Goal: Use online tool/utility: Use online tool/utility

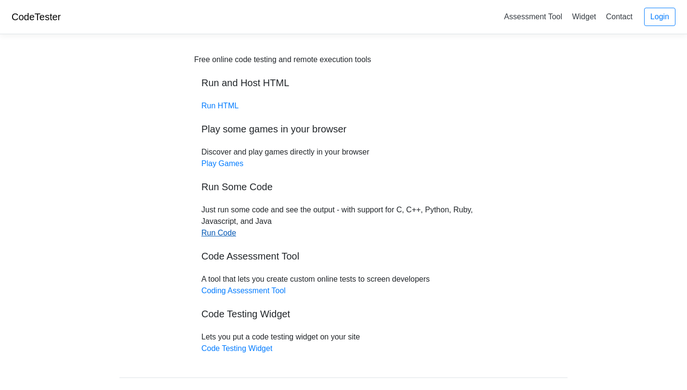
click at [230, 234] on link "Run Code" at bounding box center [218, 233] width 35 height 8
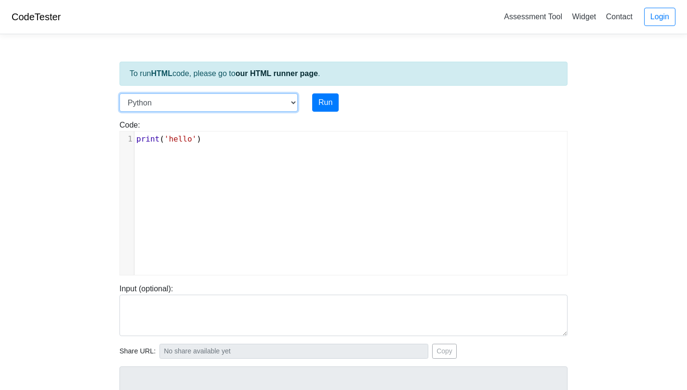
select select "c"
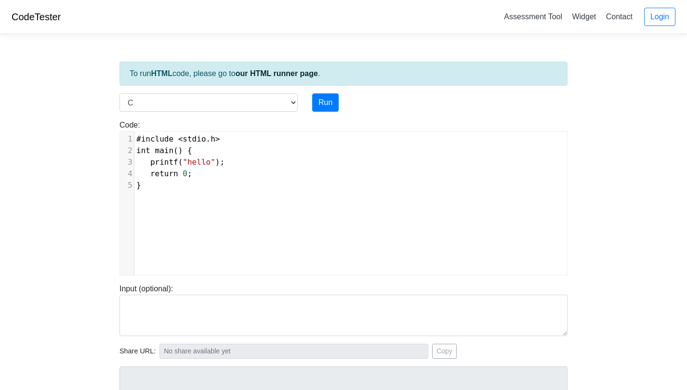
scroll to position [1, 0]
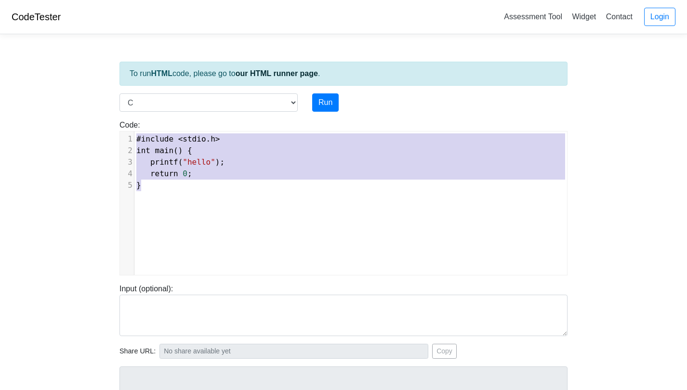
type textarea "return 0; }"
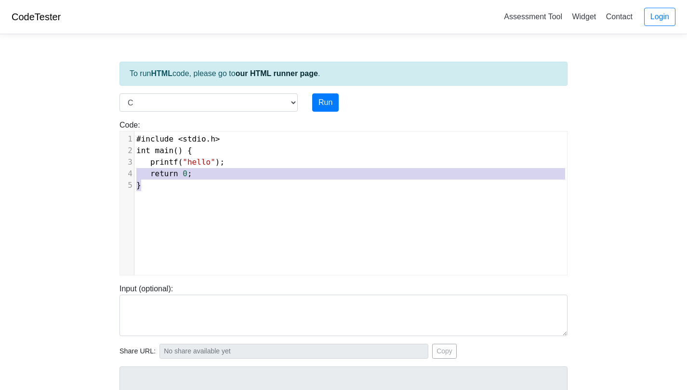
drag, startPoint x: 152, startPoint y: 182, endPoint x: 131, endPoint y: 174, distance: 22.6
click at [134, 174] on div "1 #include < stdio . h > 2 int main () { 3 printf ( "hello" ); 4 return 0 ; 5 }" at bounding box center [354, 163] width 440 height 58
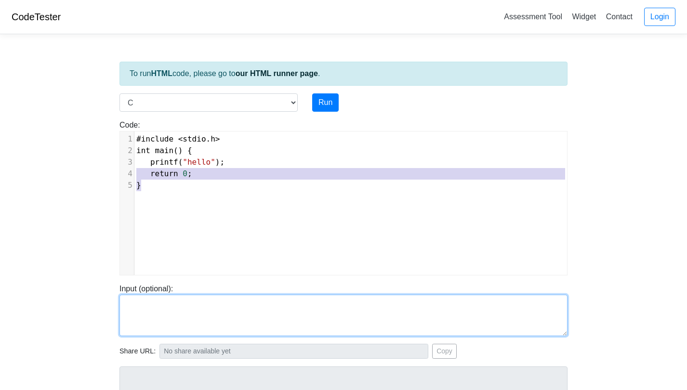
click at [161, 311] on textarea at bounding box center [344, 315] width 448 height 41
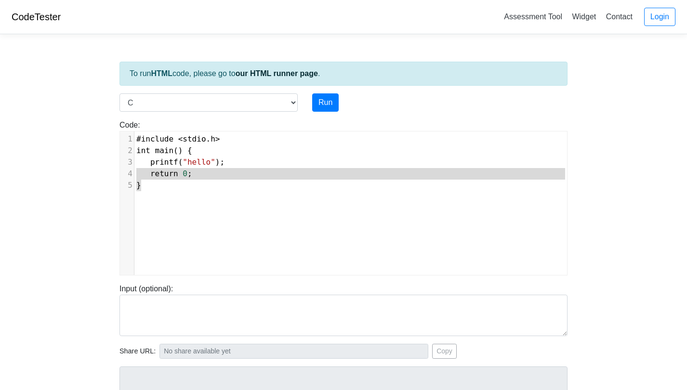
click at [158, 179] on pre "return 0 ;" at bounding box center [354, 174] width 440 height 12
type textarea "#include <stdio.h> int main() { printf("hello"); return 0; }"
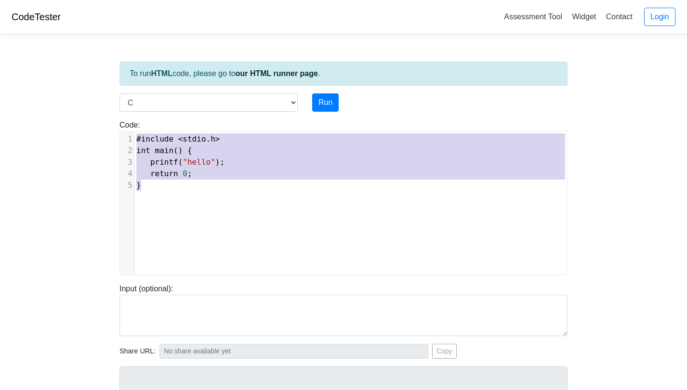
drag, startPoint x: 146, startPoint y: 181, endPoint x: 131, endPoint y: 130, distance: 53.2
click at [131, 130] on div "Code: #include <stdio.h> int main() { printf("hello"); return 0; } #include <st…" at bounding box center [343, 198] width 463 height 156
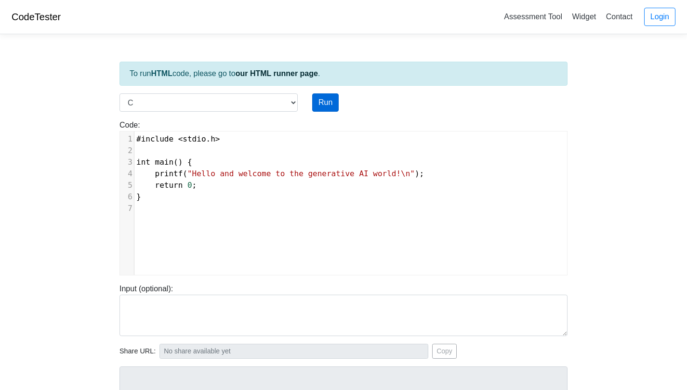
click at [334, 106] on button "Run" at bounding box center [325, 103] width 27 height 18
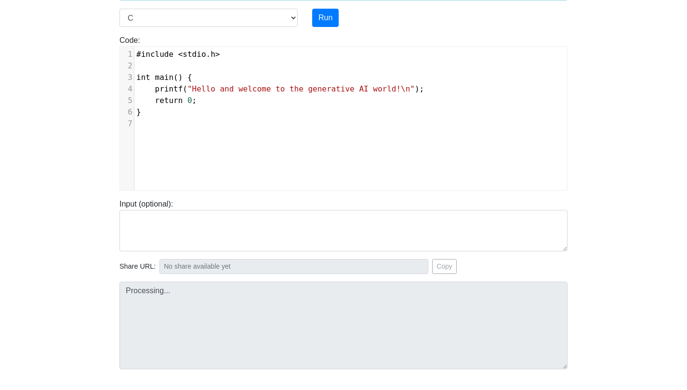
type input "https://codetester.io/runner?s=dYWNGxVbl5"
type textarea "Stdout: Hello and welcome to the generative AI world!"
